Goal: Navigation & Orientation: Understand site structure

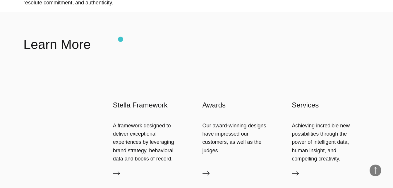
scroll to position [485, 0]
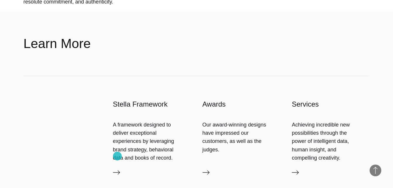
click at [117, 170] on icon at bounding box center [116, 172] width 7 height 4
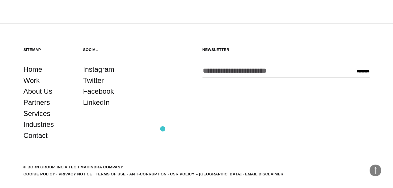
scroll to position [1044, 0]
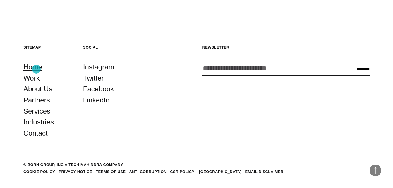
click at [36, 69] on link "Home" at bounding box center [32, 66] width 19 height 11
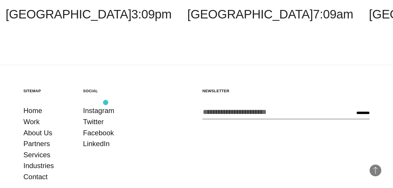
scroll to position [1426, 0]
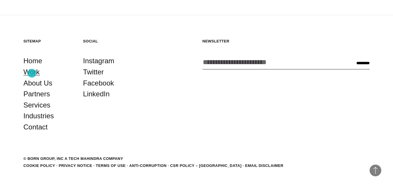
click at [32, 73] on link "Work" at bounding box center [31, 71] width 16 height 11
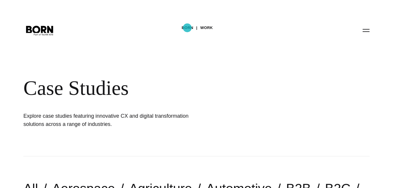
click at [187, 28] on link "BORN" at bounding box center [188, 27] width 12 height 9
